Goal: Ask a question

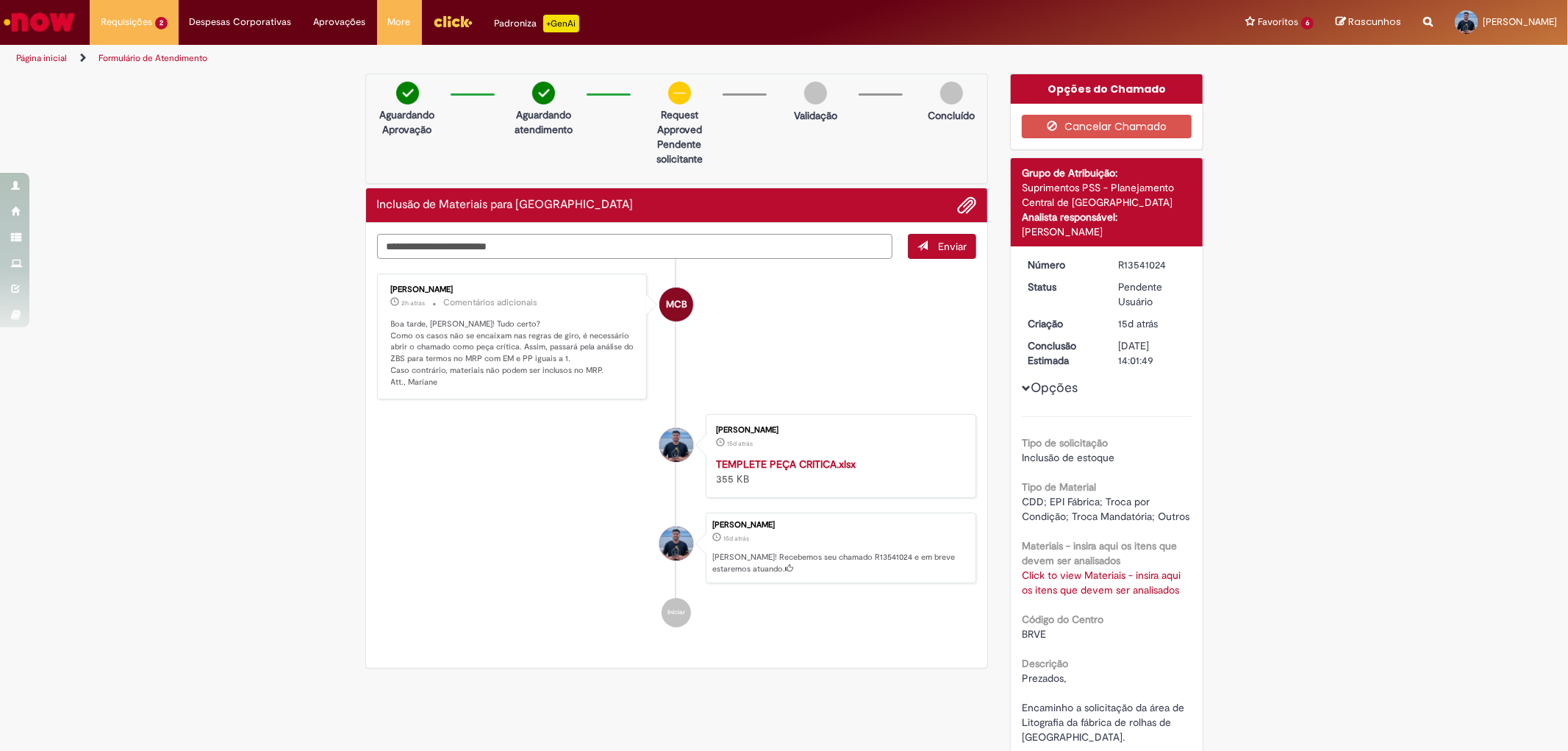
click at [583, 243] on textarea "Digite sua mensagem aqui..." at bounding box center [635, 246] width 516 height 25
type textarea "**********"
click at [952, 245] on span "Enviar" at bounding box center [952, 246] width 29 height 13
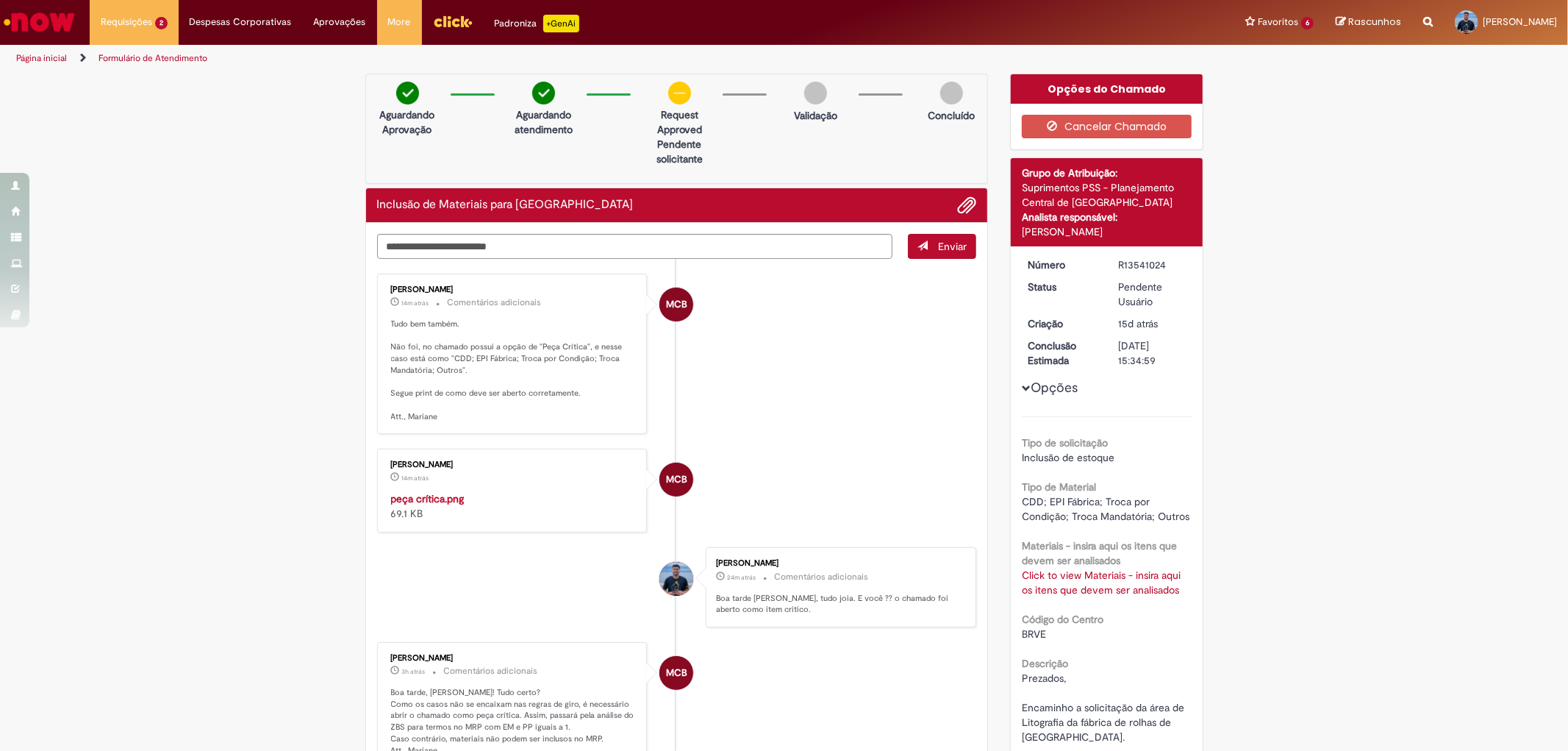
click at [63, 26] on img "Ir para a Homepage" at bounding box center [40, 22] width 76 height 30
